Goal: Check status: Check status

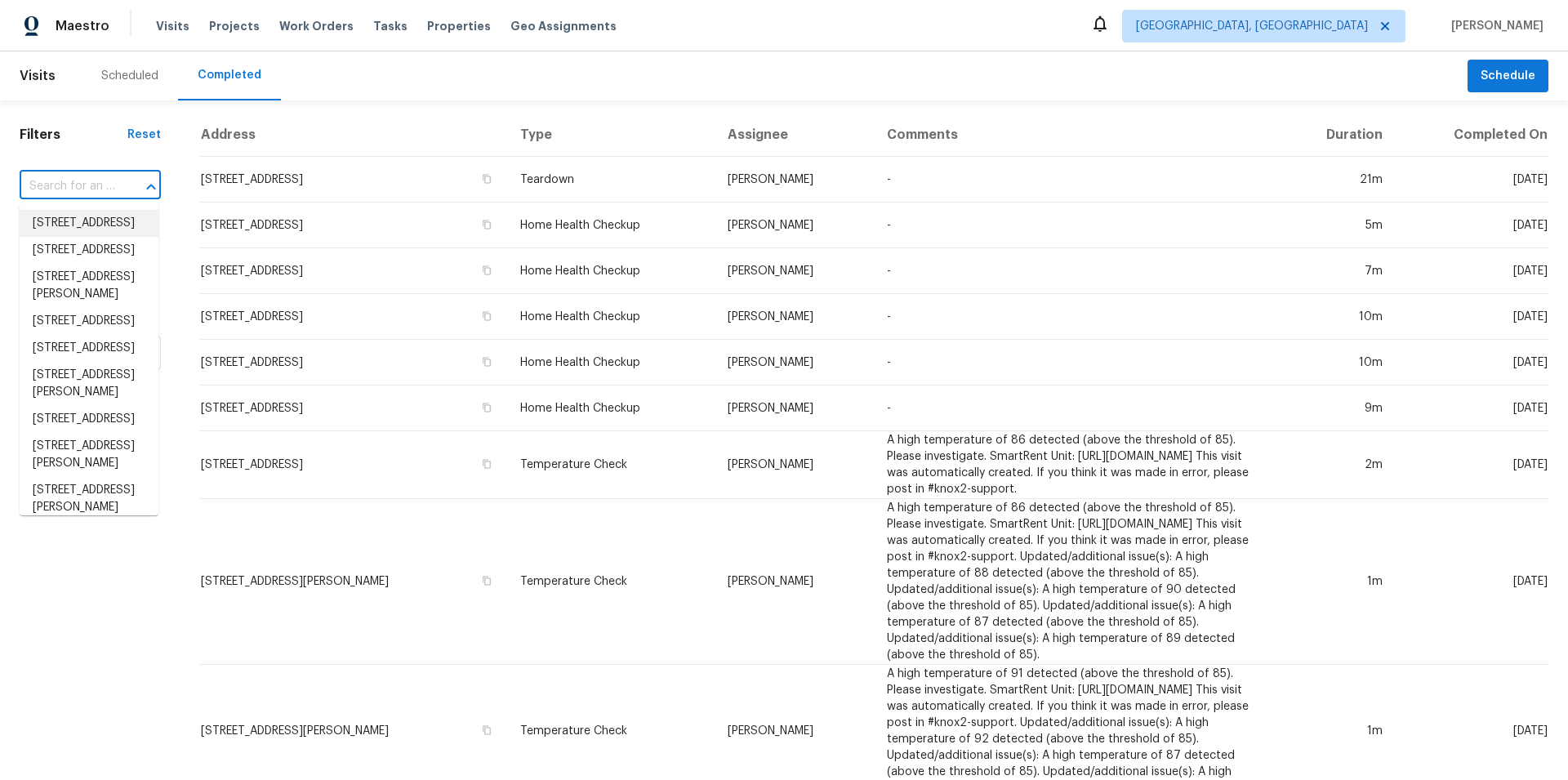
click at [45, 184] on input "text" at bounding box center [67, 187] width 96 height 26
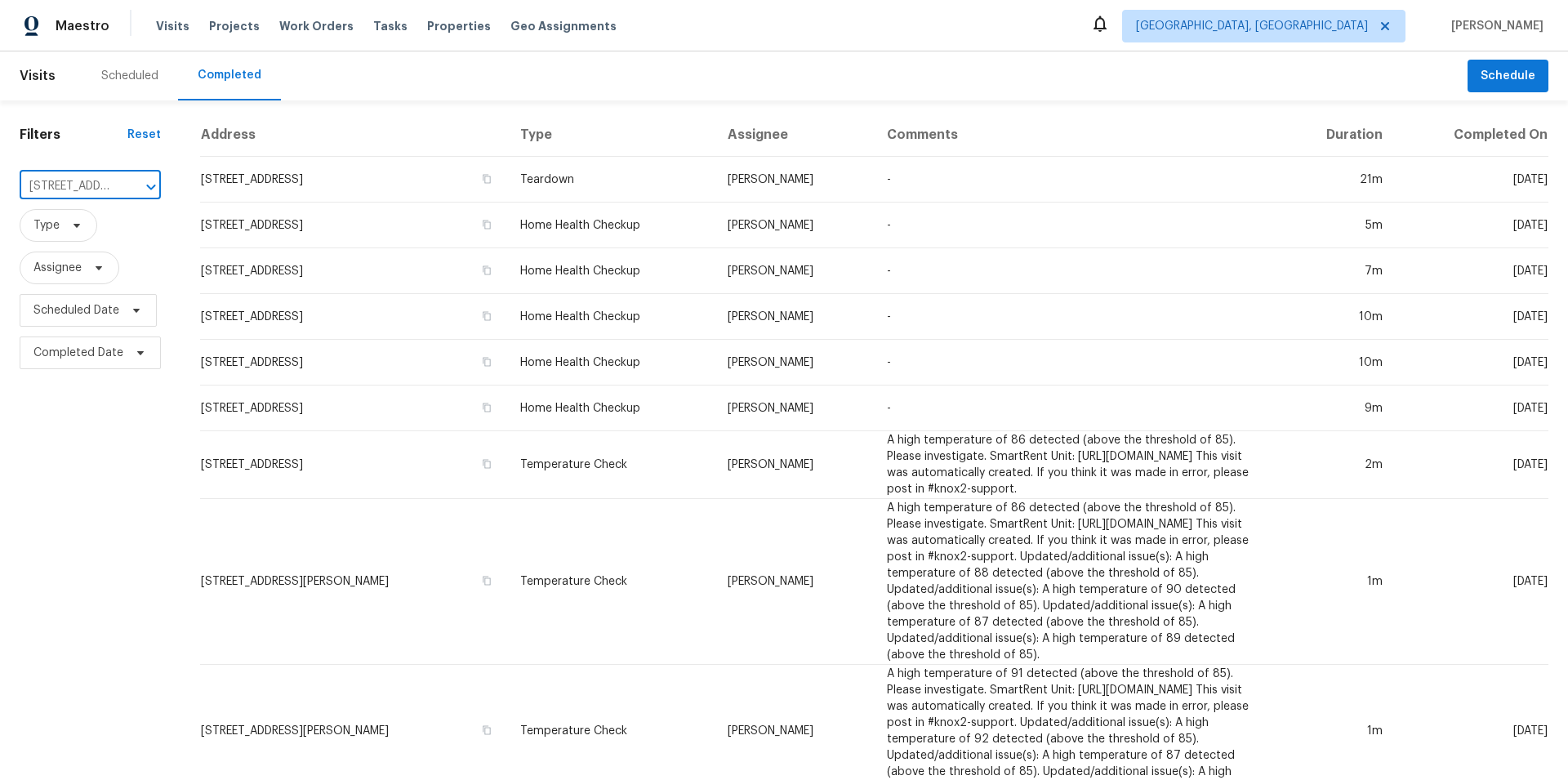
scroll to position [0, 117]
type input "[STREET_ADDRESS]"
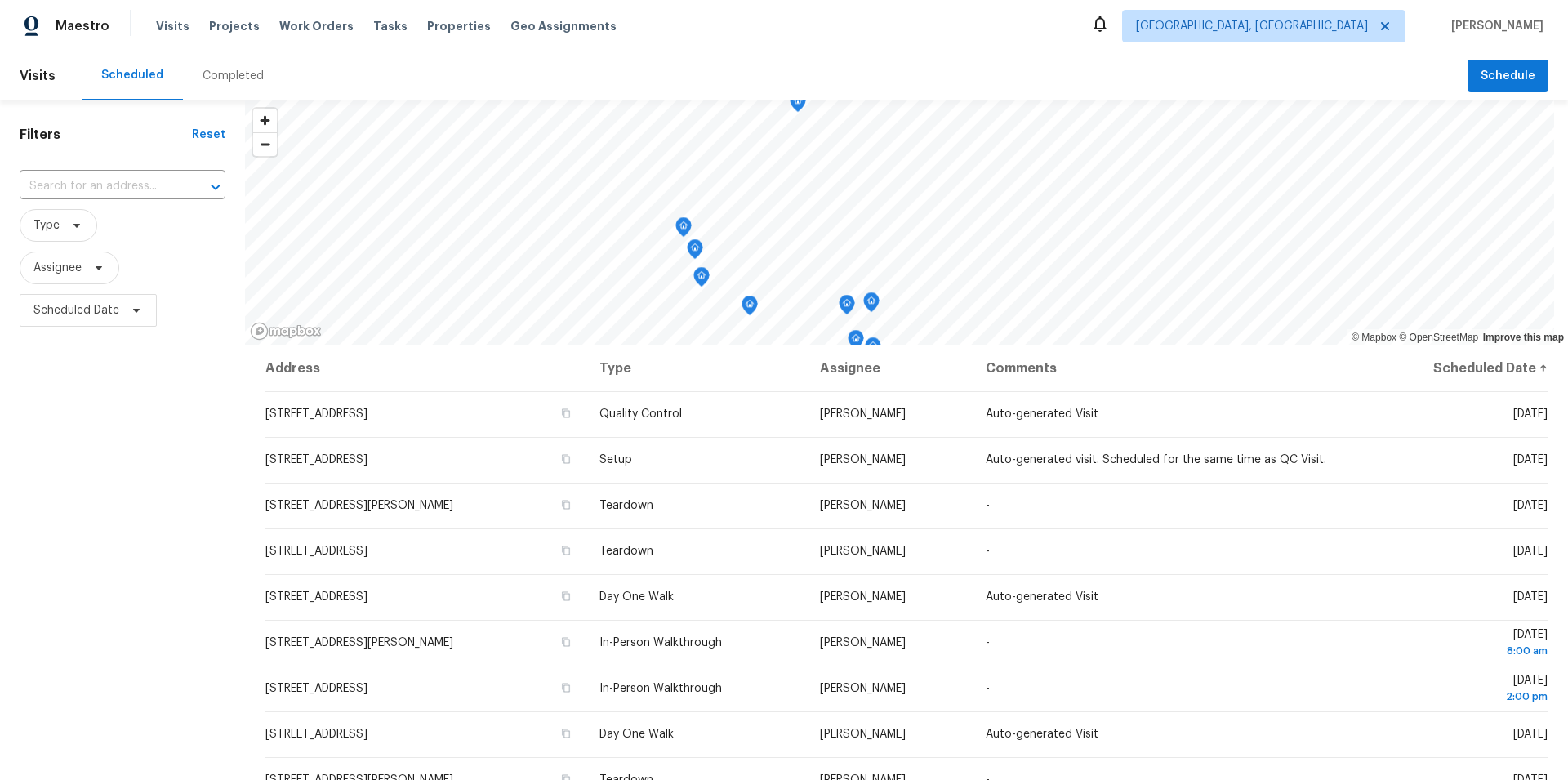
click at [223, 67] on div "Completed" at bounding box center [233, 75] width 100 height 49
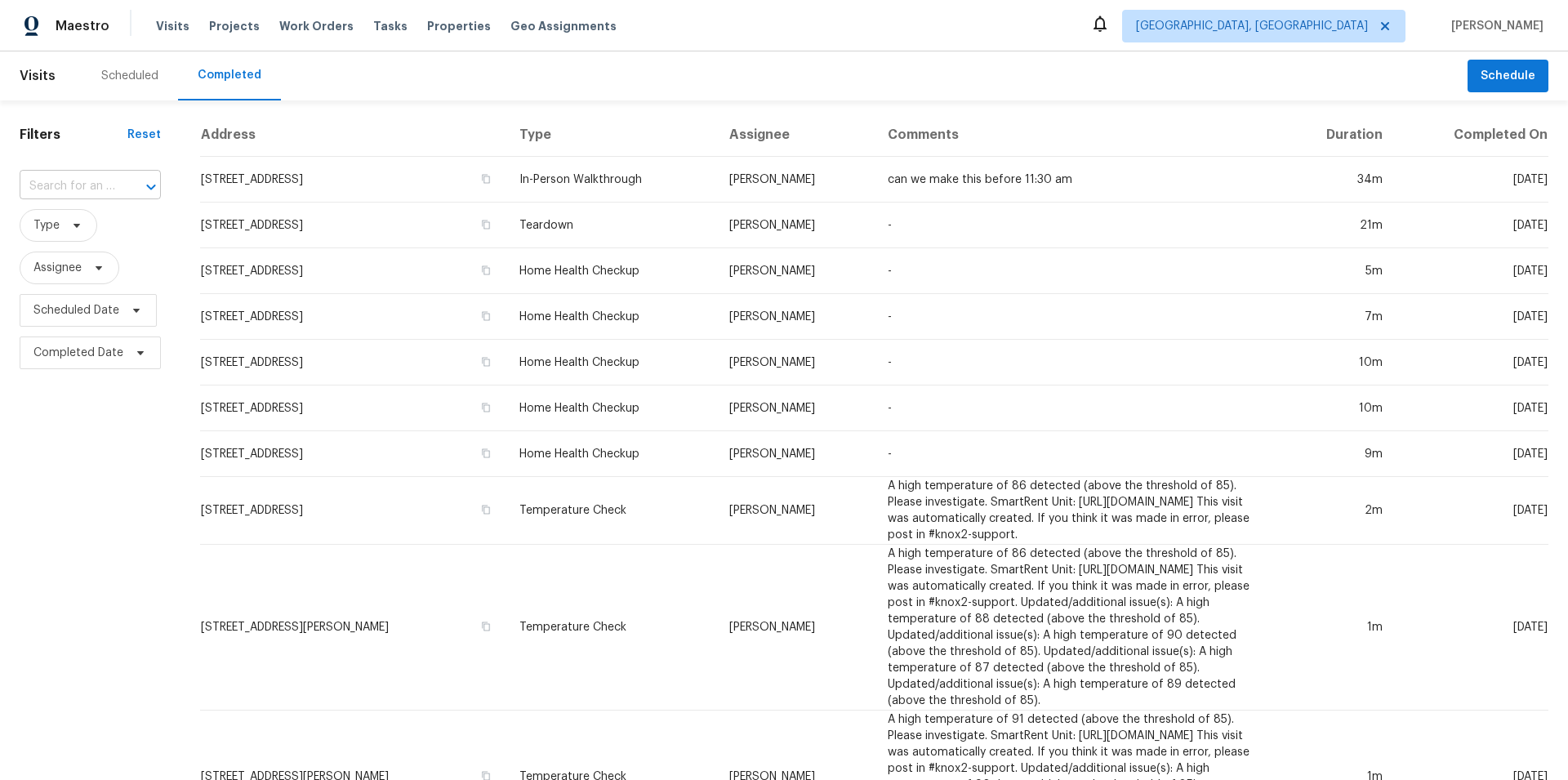
click at [64, 189] on input "text" at bounding box center [67, 187] width 96 height 26
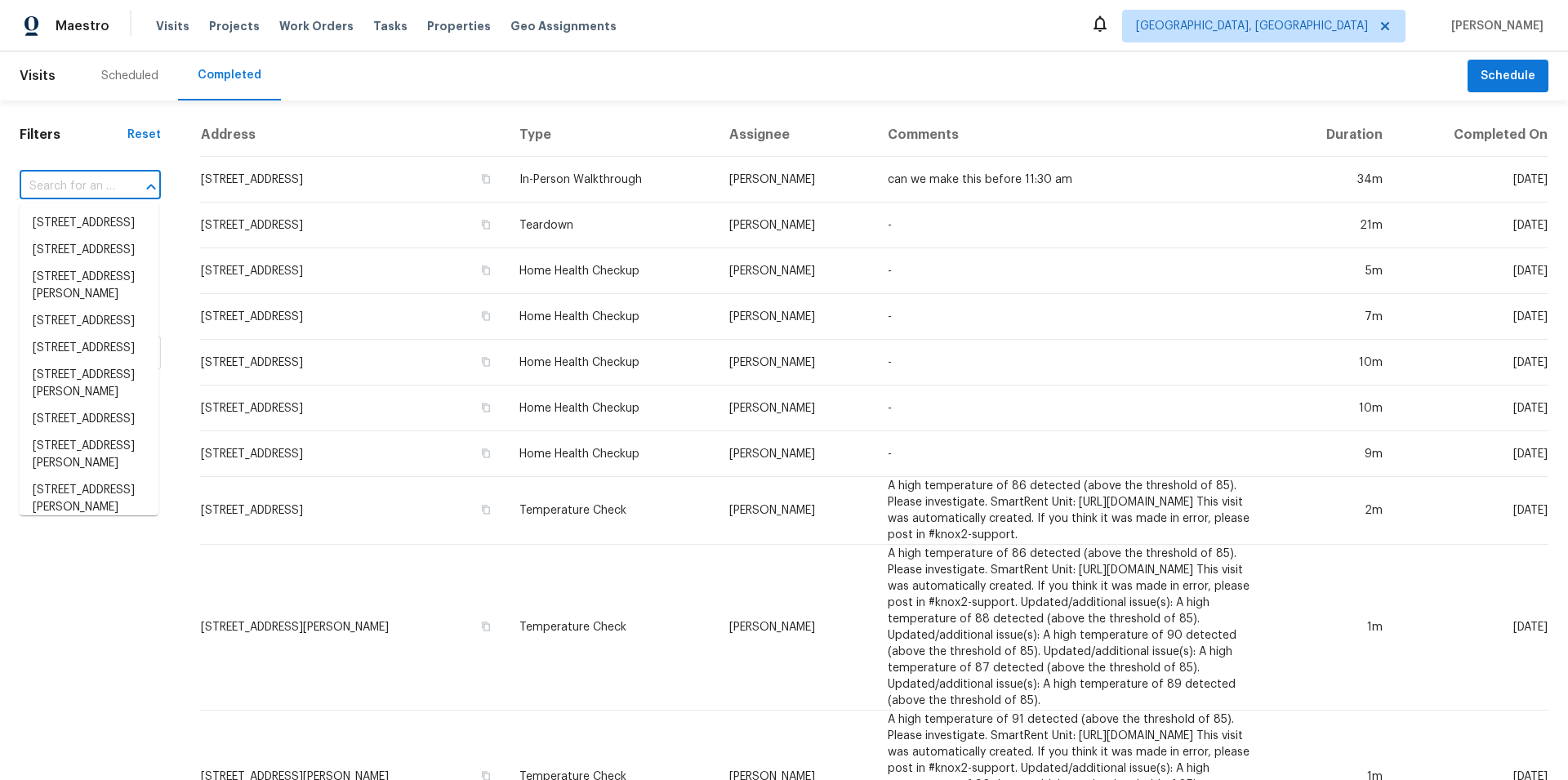
paste input "[STREET_ADDRESS]"
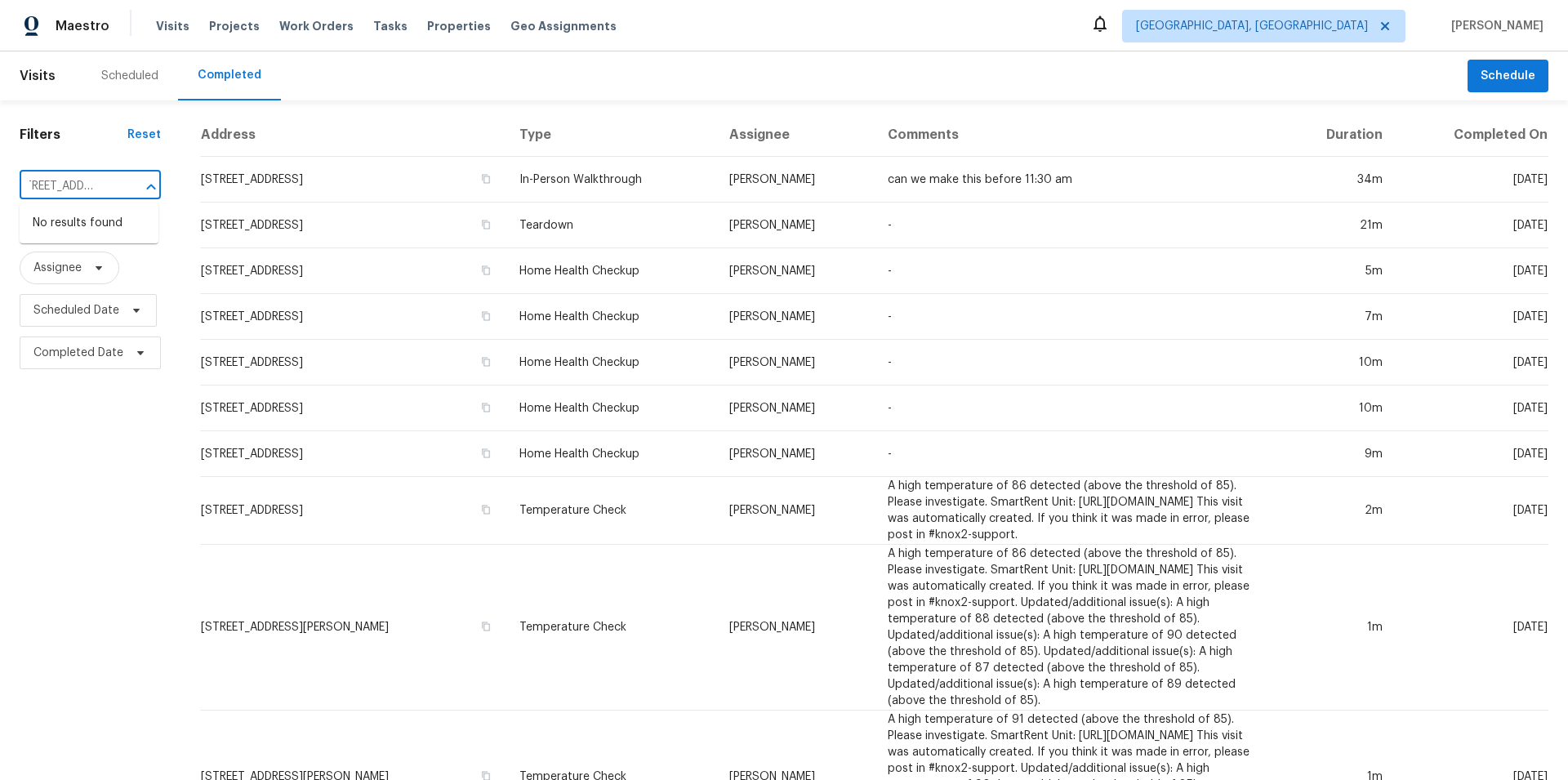
type input "[STREET_ADDRESS]"
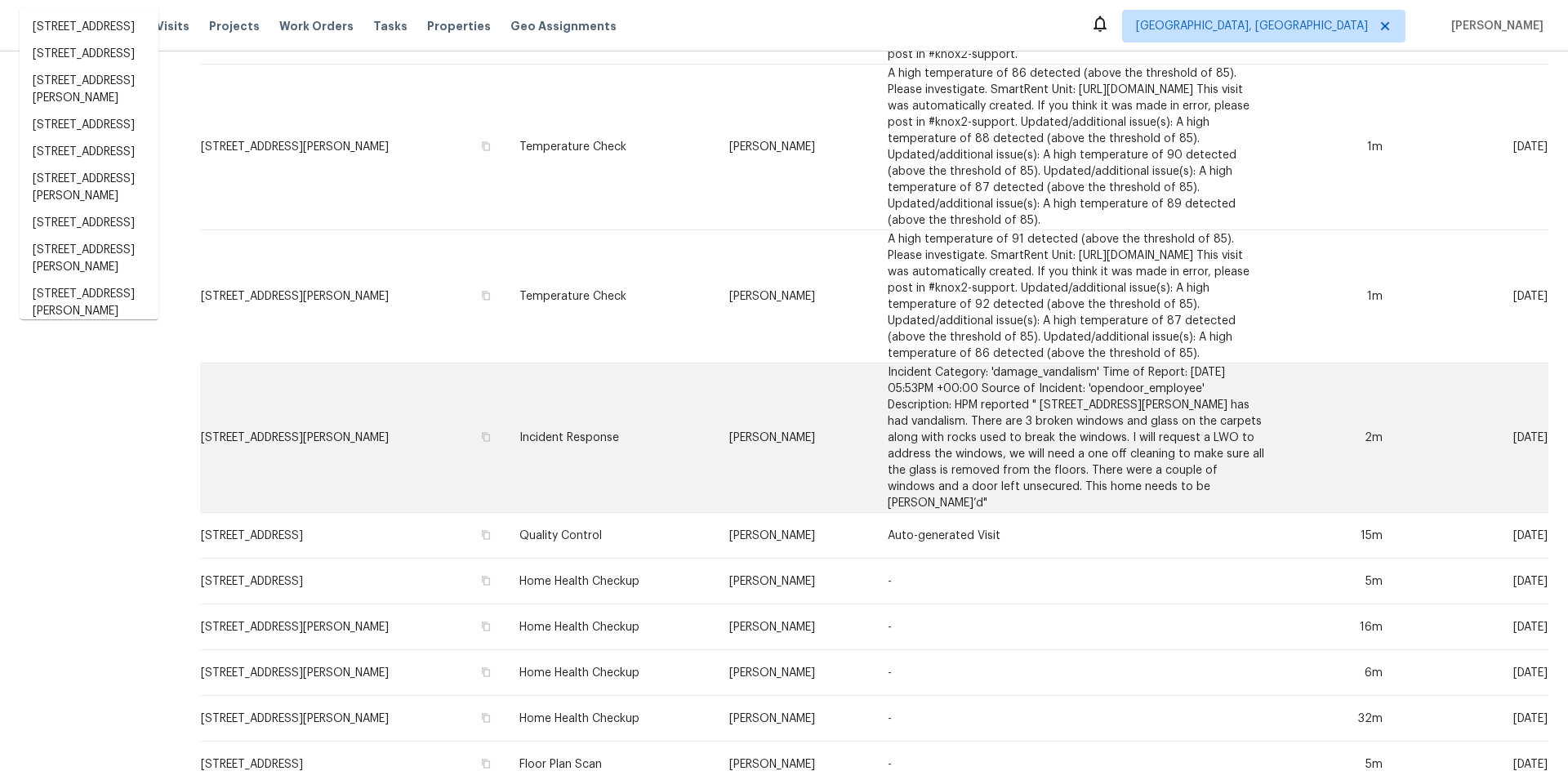
scroll to position [137, 0]
